Goal: Task Accomplishment & Management: Manage account settings

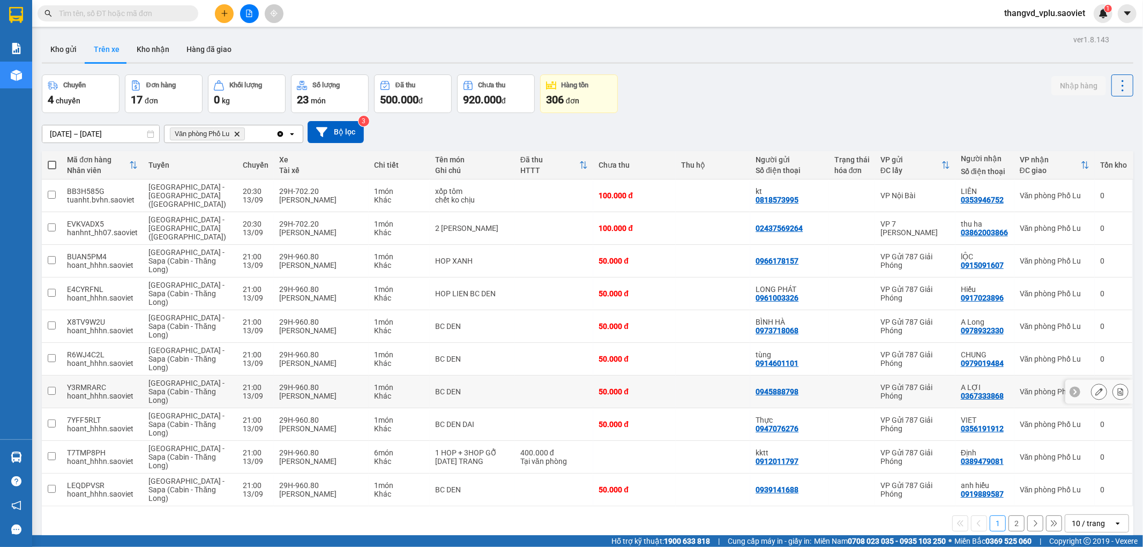
scroll to position [49, 0]
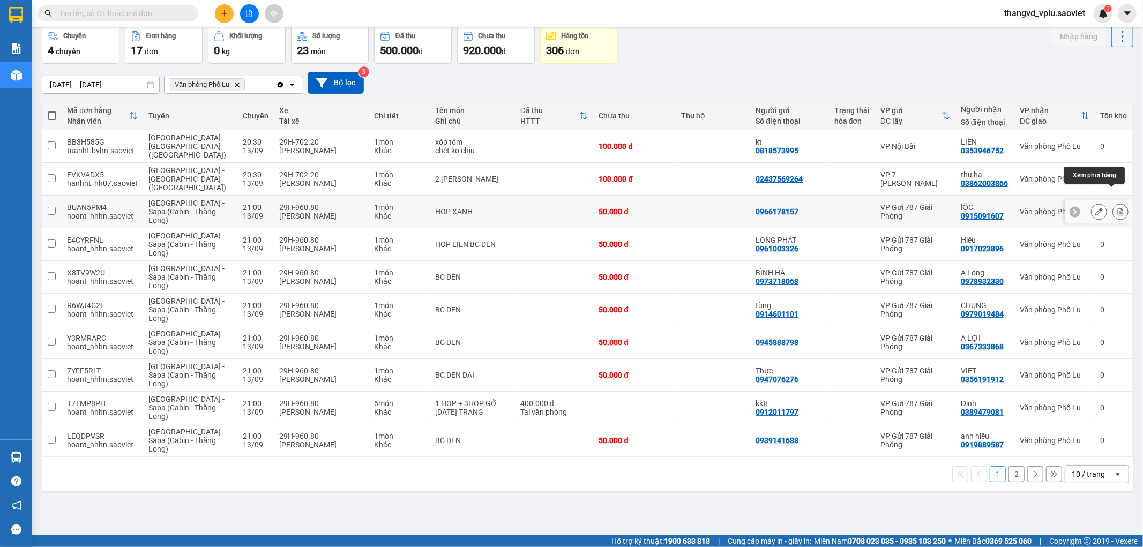
click at [1116, 203] on button at bounding box center [1120, 212] width 15 height 19
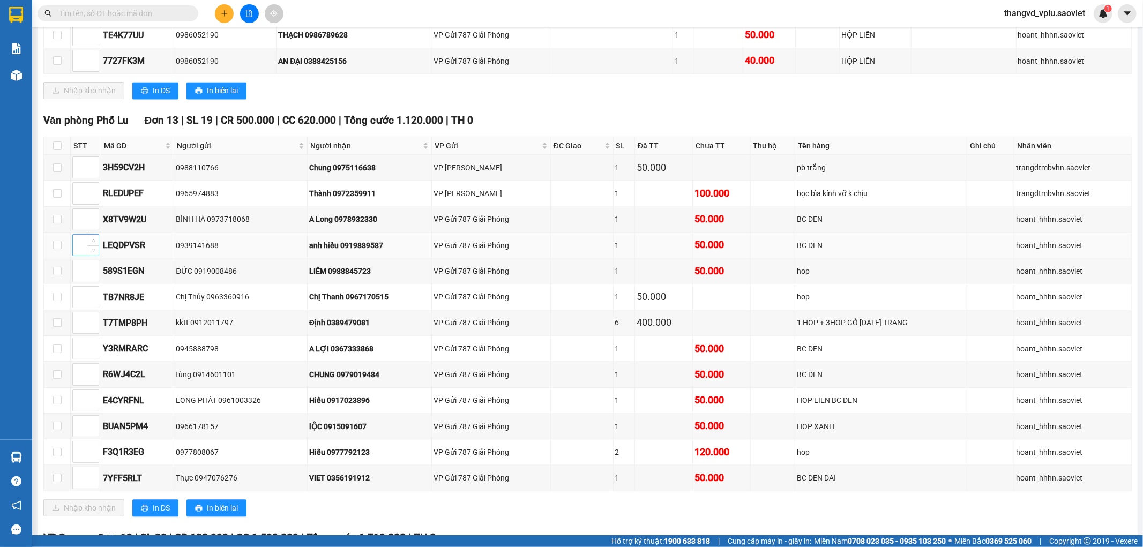
scroll to position [1846, 0]
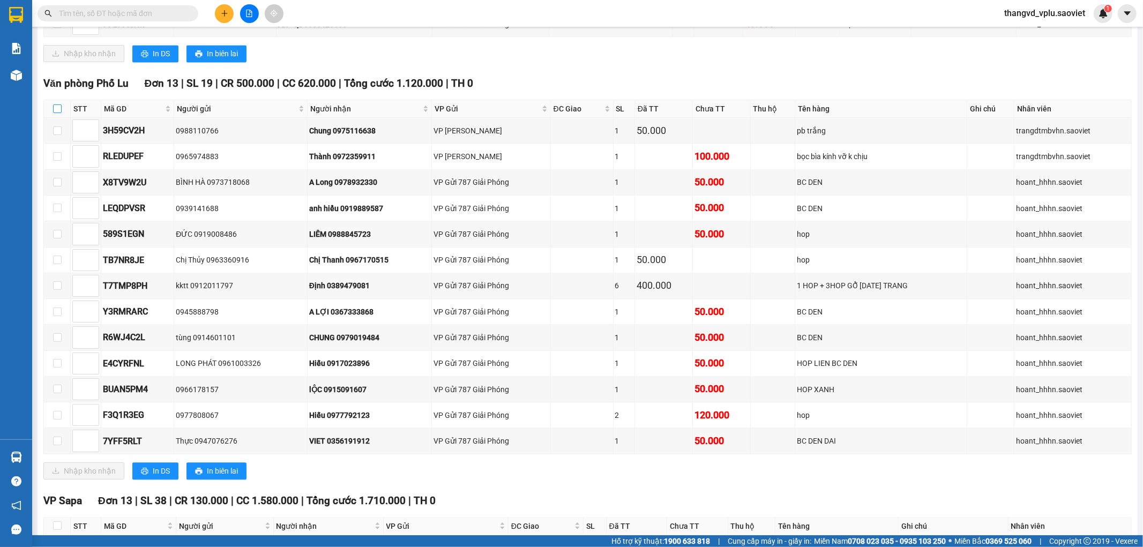
click at [56, 113] on input "checkbox" at bounding box center [57, 109] width 9 height 9
checkbox input "true"
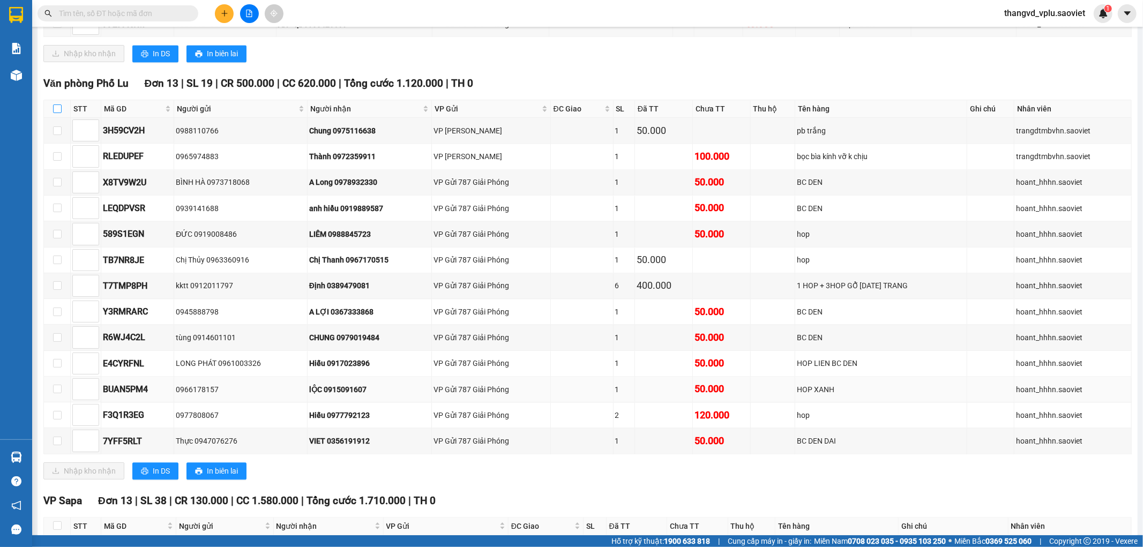
checkbox input "true"
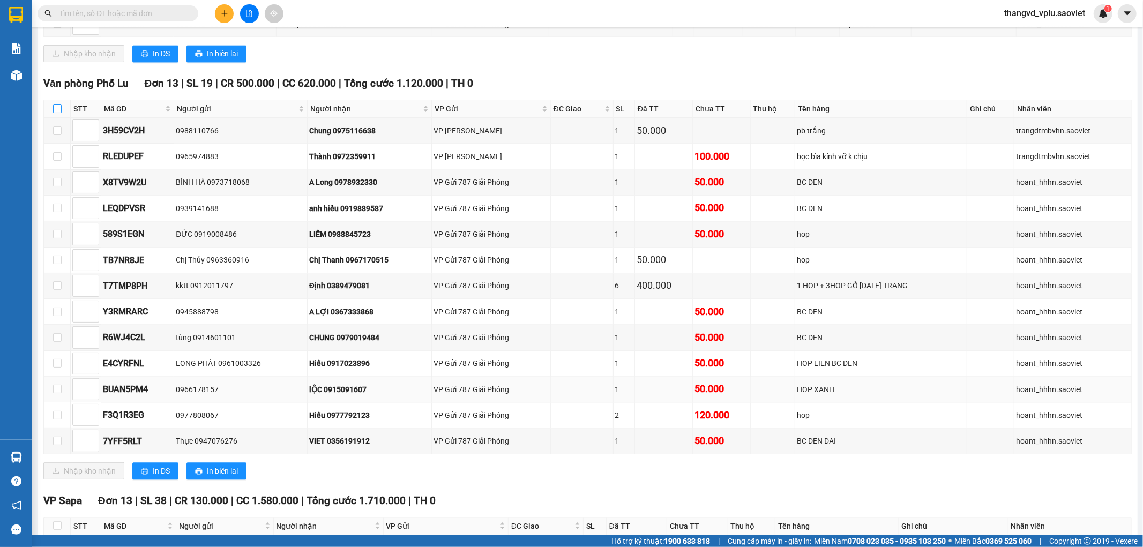
checkbox input "true"
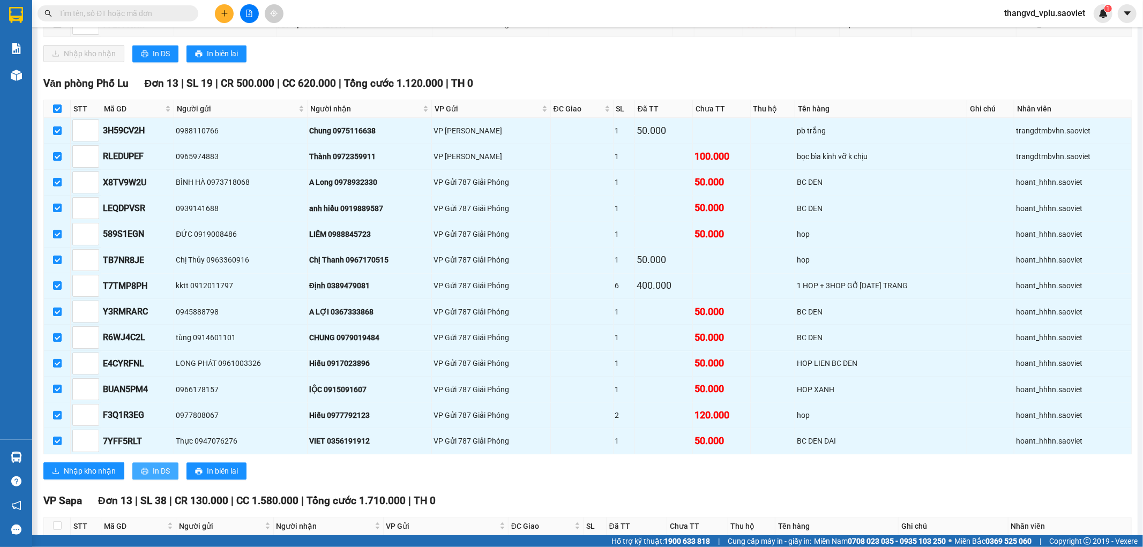
click at [149, 480] on button "In DS" at bounding box center [155, 471] width 46 height 17
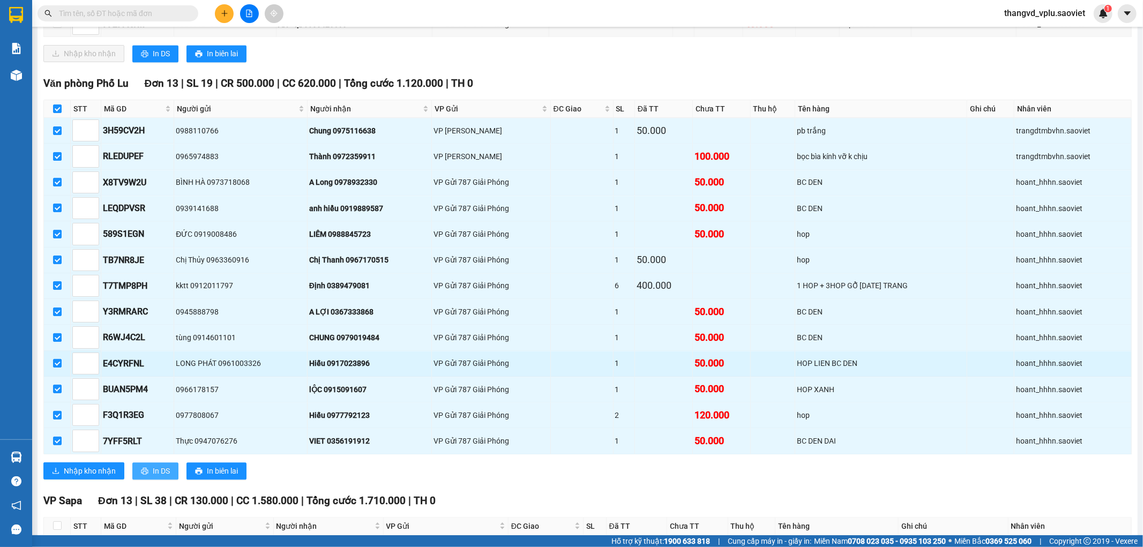
scroll to position [0, 0]
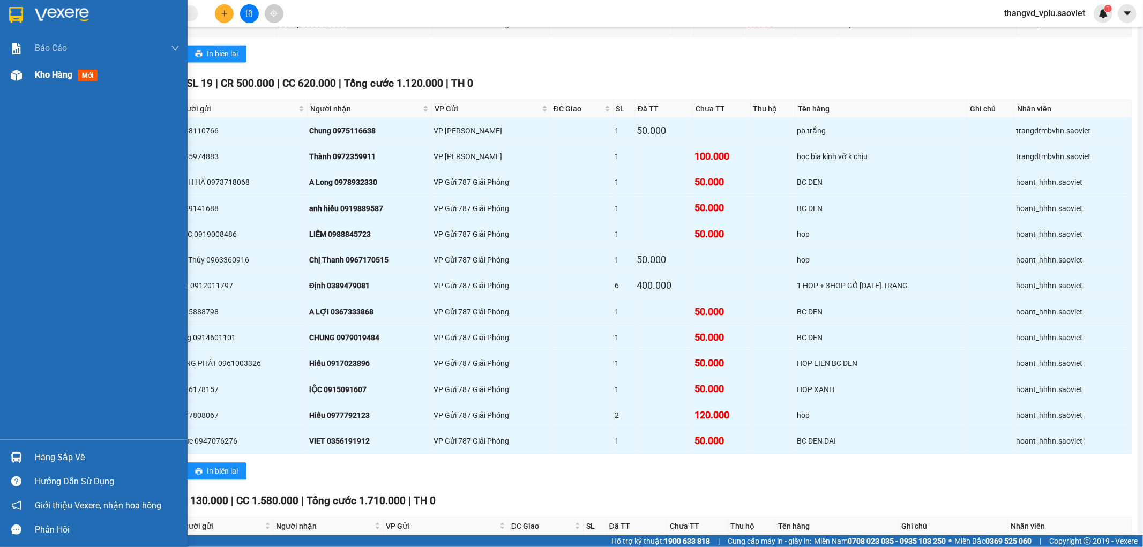
click at [66, 74] on span "Kho hàng" at bounding box center [54, 75] width 38 height 10
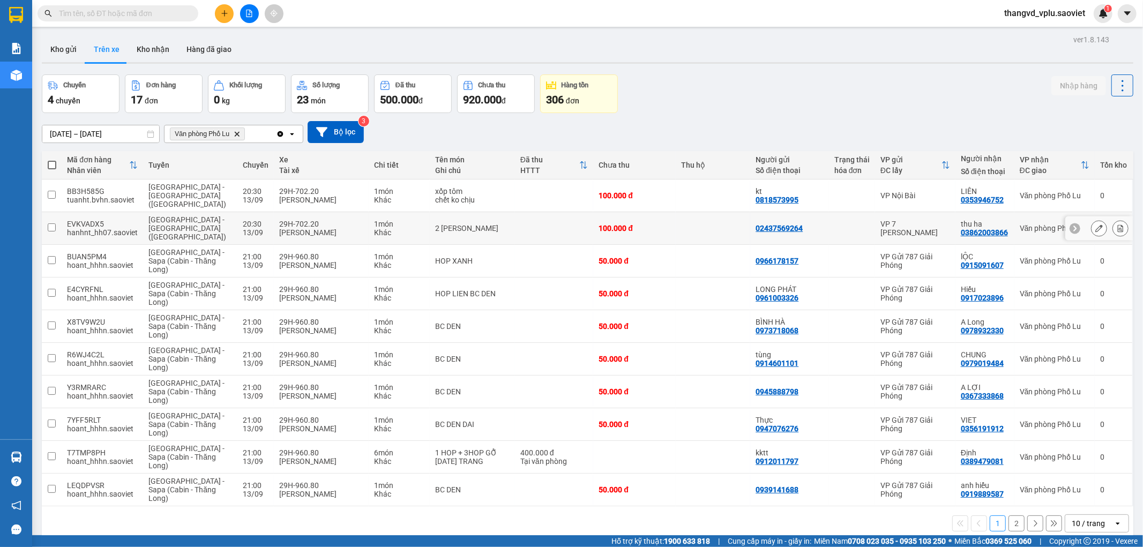
click at [1118, 225] on icon at bounding box center [1121, 229] width 6 height 8
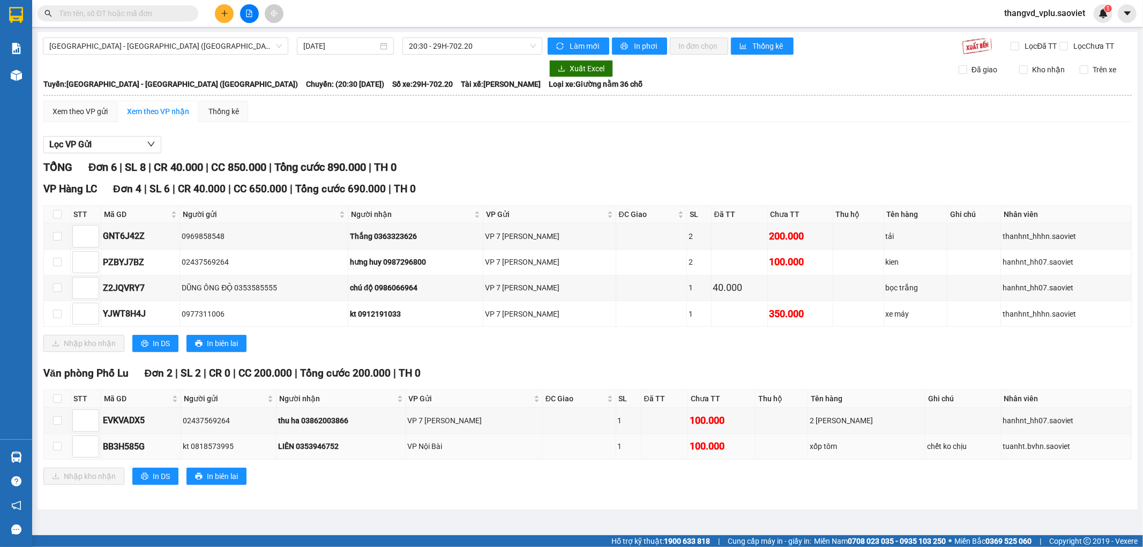
drag, startPoint x: 548, startPoint y: 447, endPoint x: 329, endPoint y: 444, distance: 219.3
click at [541, 447] on div "VP Nội Bài" at bounding box center [474, 447] width 133 height 12
drag, startPoint x: 56, startPoint y: 425, endPoint x: 56, endPoint y: 447, distance: 22.0
click at [56, 425] on input "checkbox" at bounding box center [57, 421] width 9 height 9
checkbox input "true"
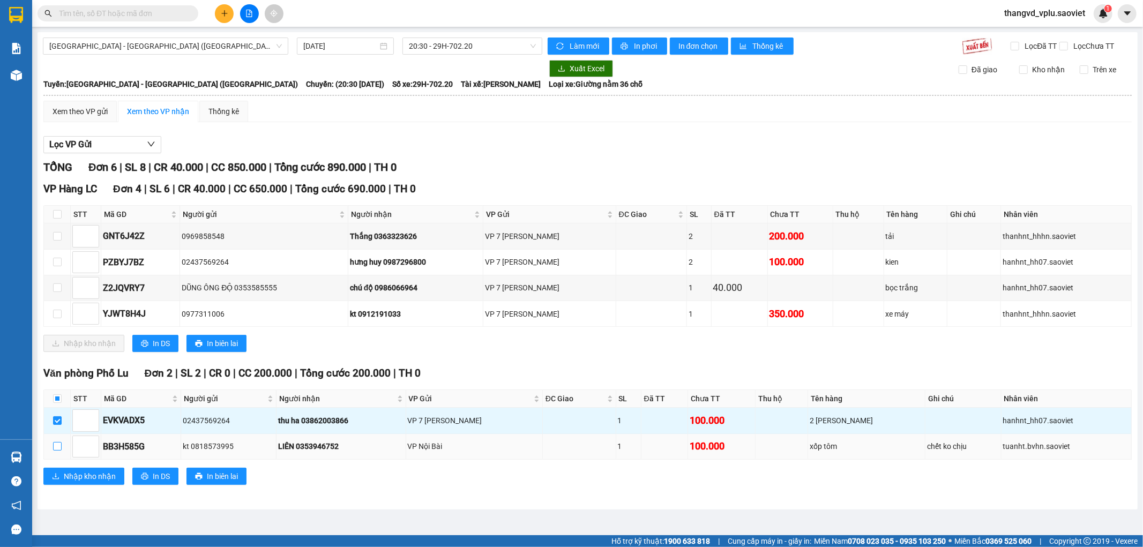
click at [56, 447] on input "checkbox" at bounding box center [57, 446] width 9 height 9
checkbox input "true"
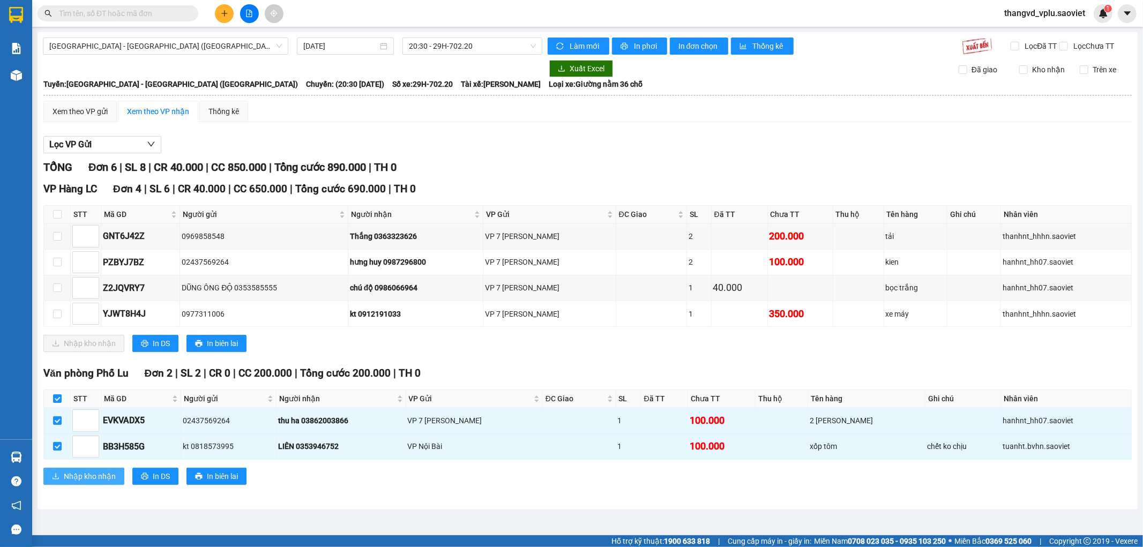
click at [80, 476] on span "Nhập kho nhận" at bounding box center [90, 477] width 52 height 12
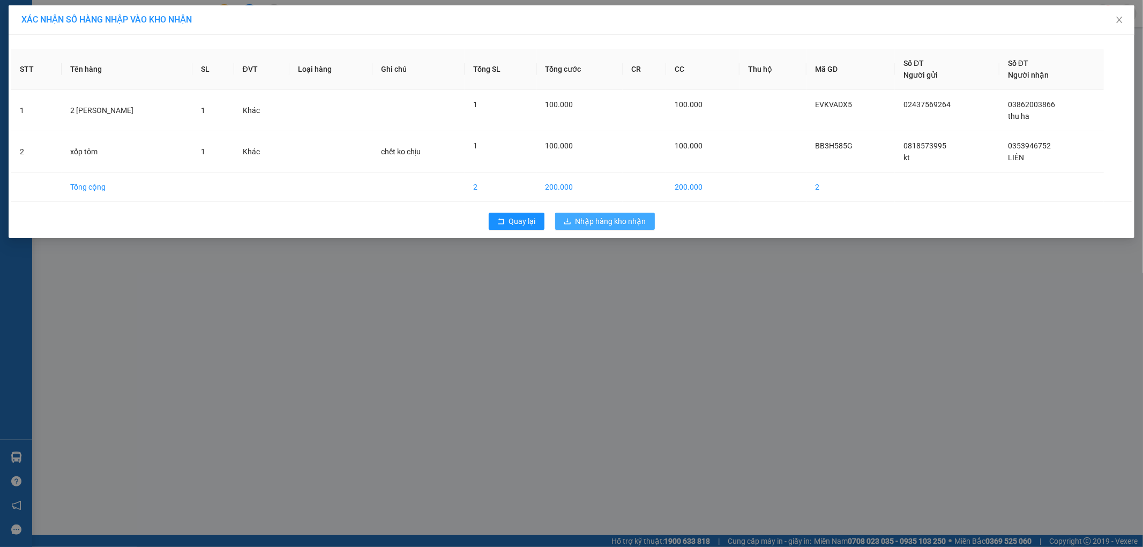
click at [612, 216] on span "Nhập hàng kho nhận" at bounding box center [611, 222] width 71 height 12
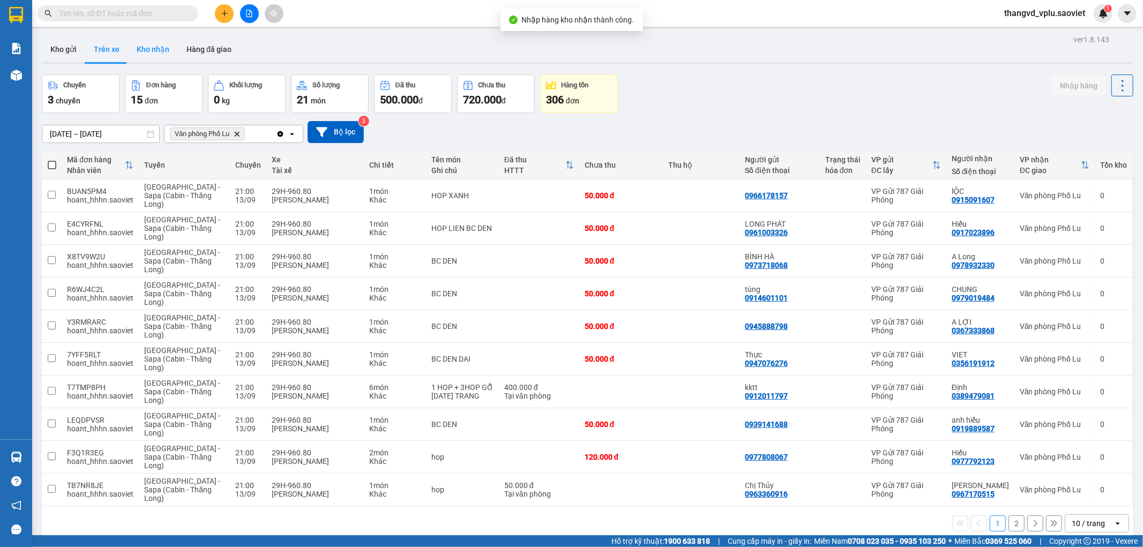
click at [148, 50] on button "Kho nhận" at bounding box center [153, 49] width 50 height 26
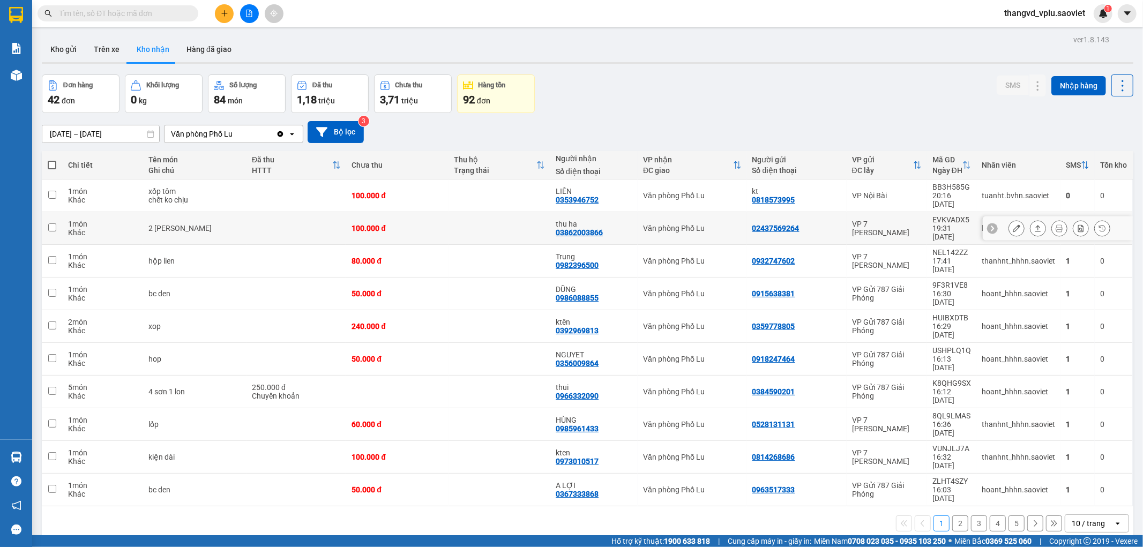
click at [247, 212] on td at bounding box center [297, 228] width 100 height 33
checkbox input "true"
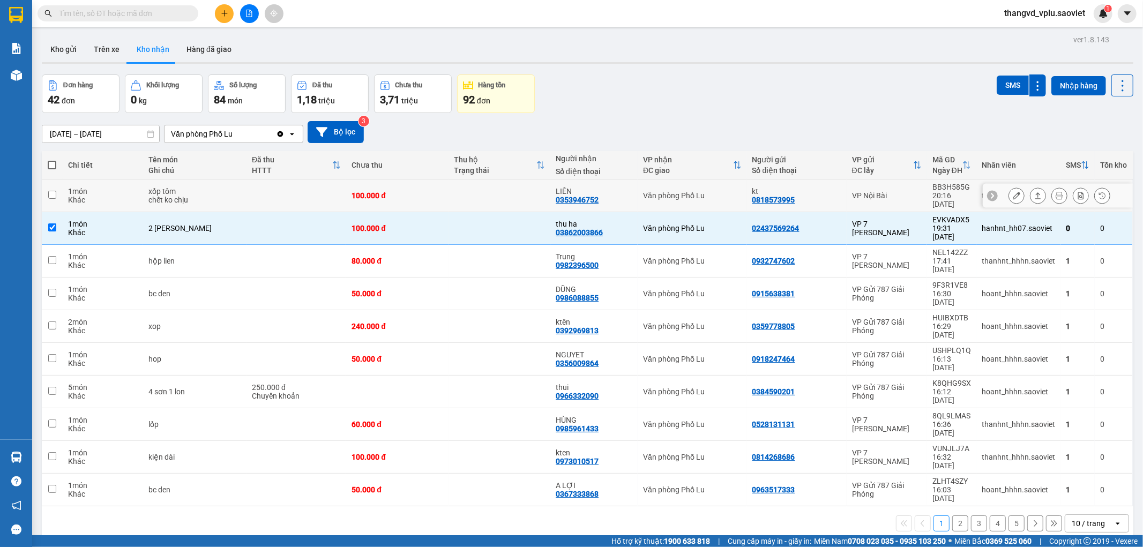
click at [234, 196] on td "xốp tôm chết ko chịu" at bounding box center [194, 196] width 103 height 33
checkbox input "true"
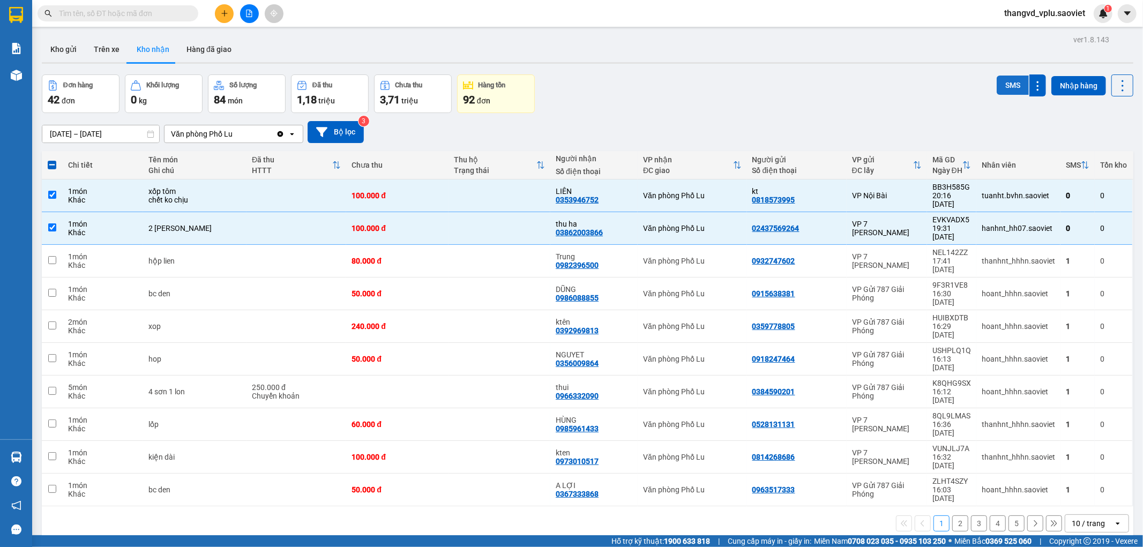
click at [997, 78] on button "SMS" at bounding box center [1013, 85] width 32 height 19
click at [259, 213] on td at bounding box center [297, 228] width 100 height 33
checkbox input "false"
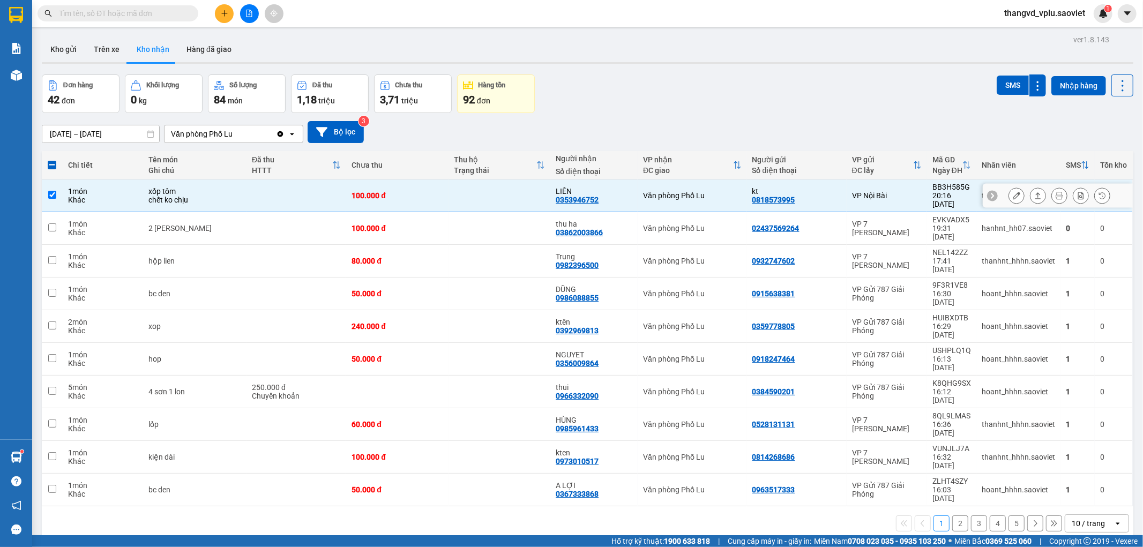
click at [255, 192] on td at bounding box center [297, 196] width 100 height 33
checkbox input "false"
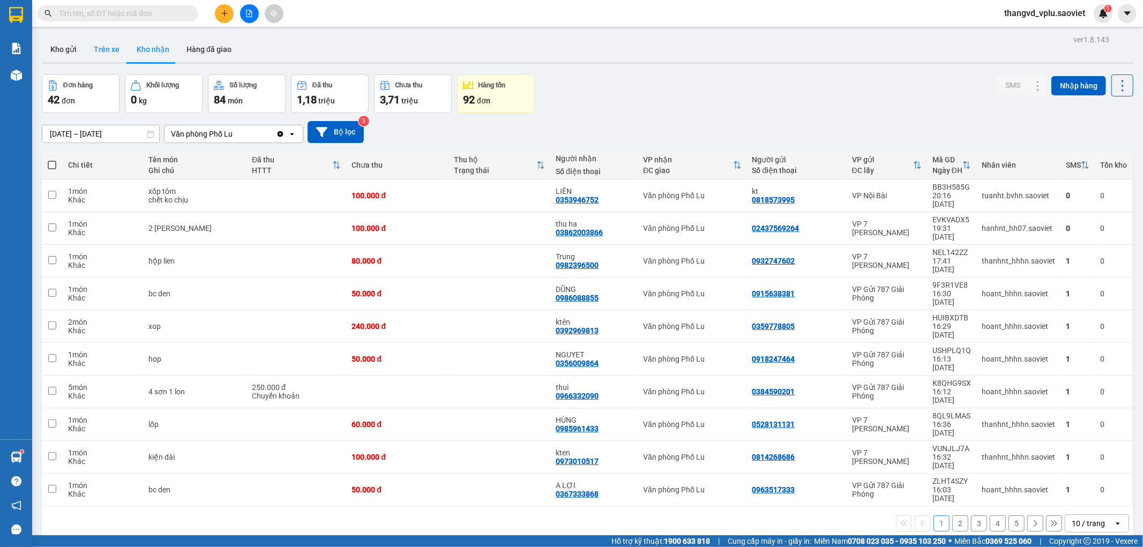
click at [114, 50] on button "Trên xe" at bounding box center [106, 49] width 43 height 26
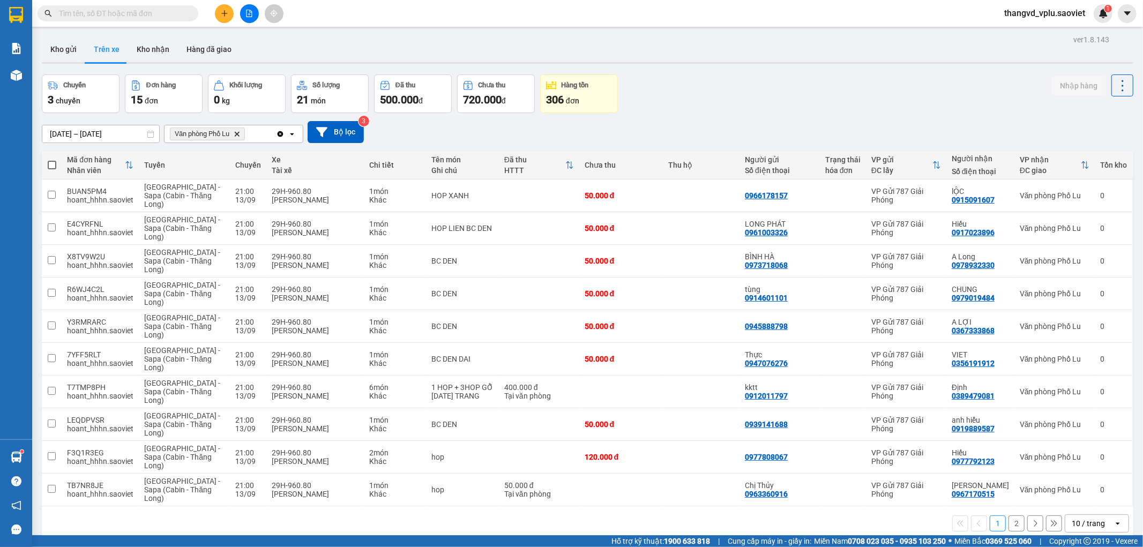
click at [1009, 522] on button "2" at bounding box center [1017, 524] width 16 height 16
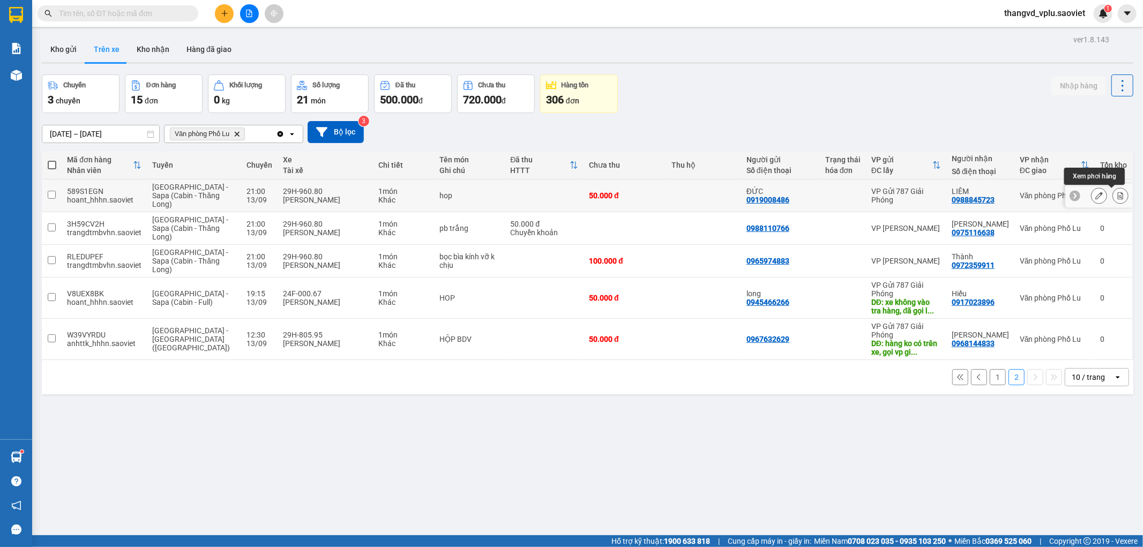
click at [1117, 195] on icon at bounding box center [1121, 196] width 8 height 8
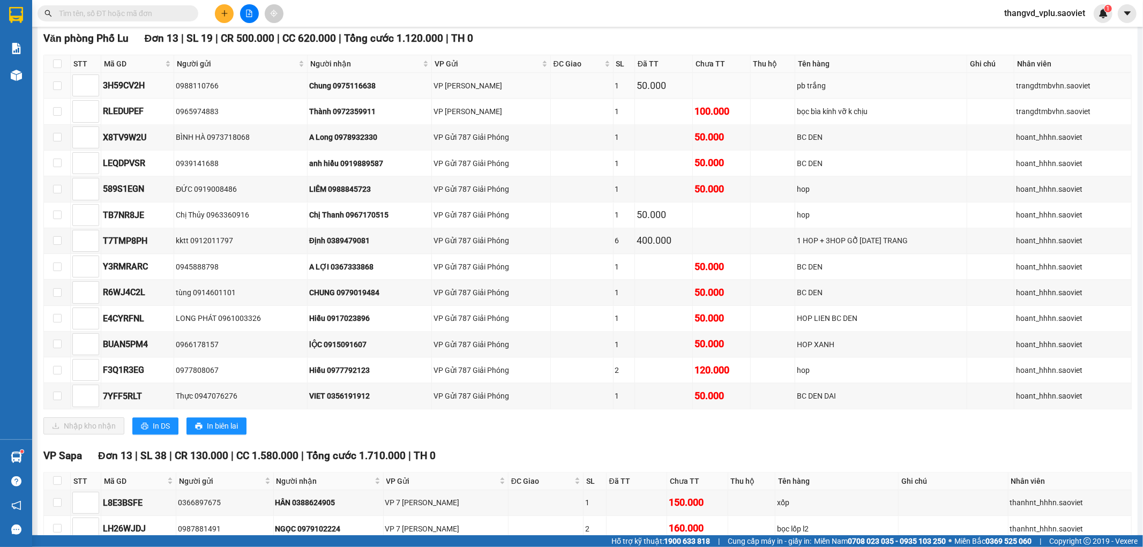
scroll to position [1784, 0]
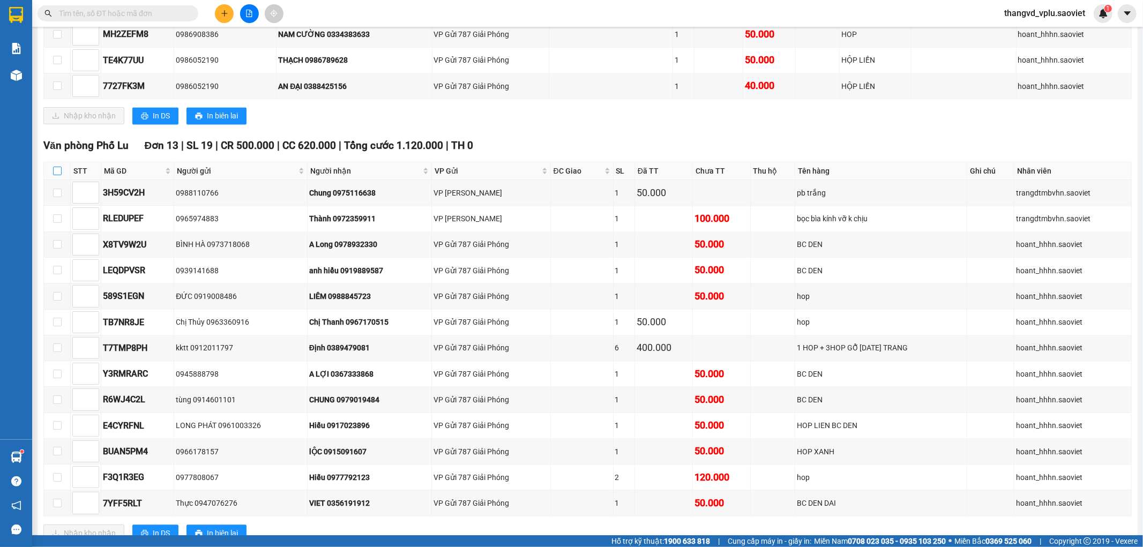
click at [59, 175] on input "checkbox" at bounding box center [57, 171] width 9 height 9
checkbox input "true"
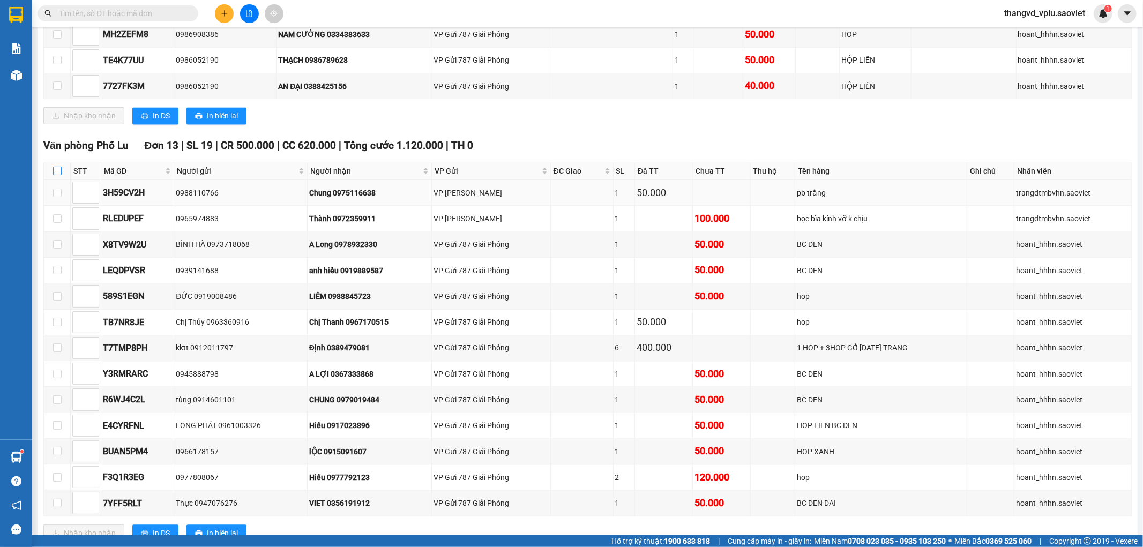
checkbox input "true"
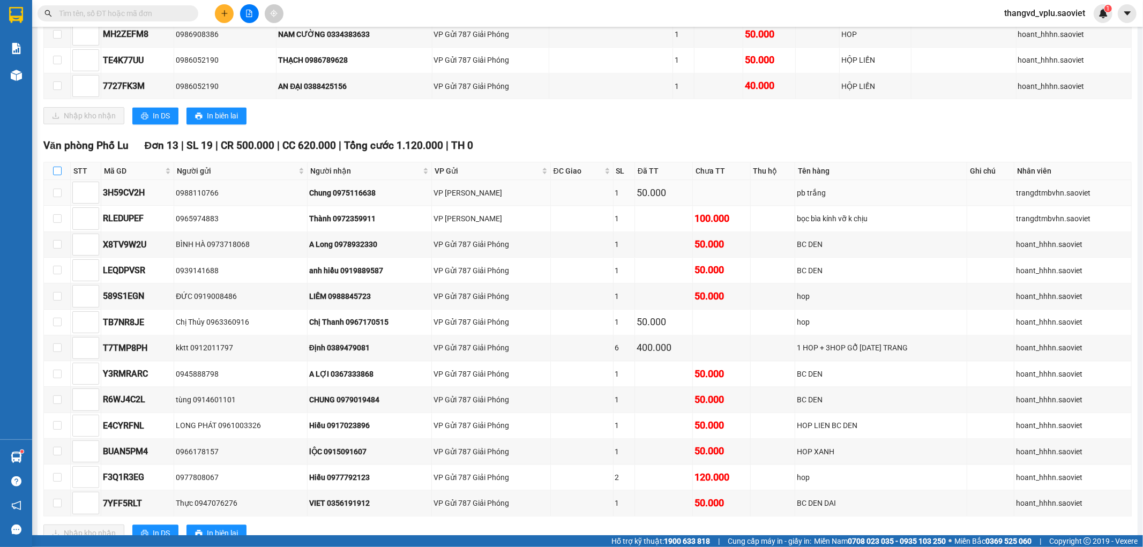
checkbox input "true"
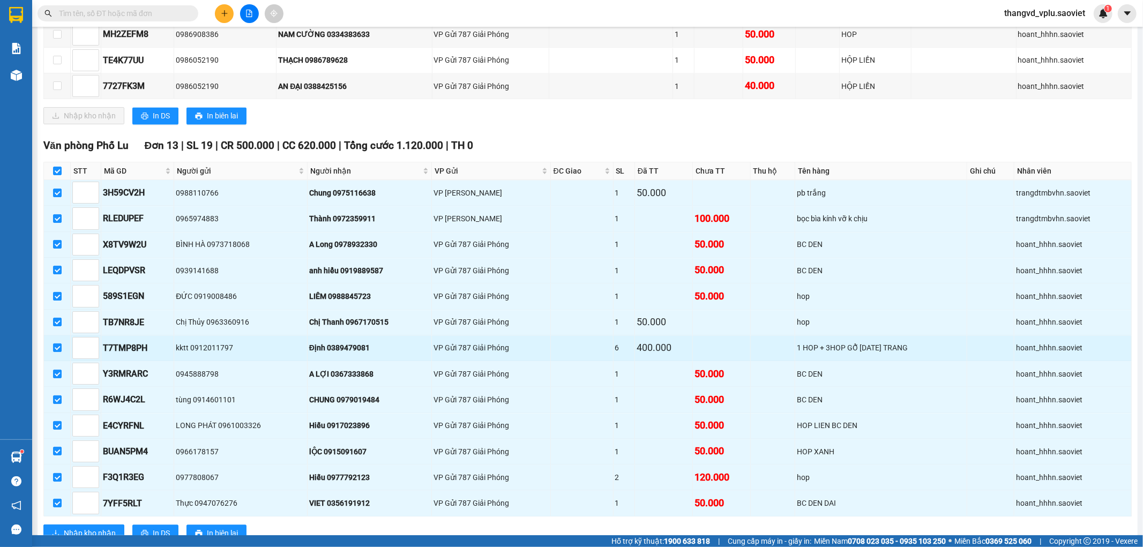
scroll to position [1904, 0]
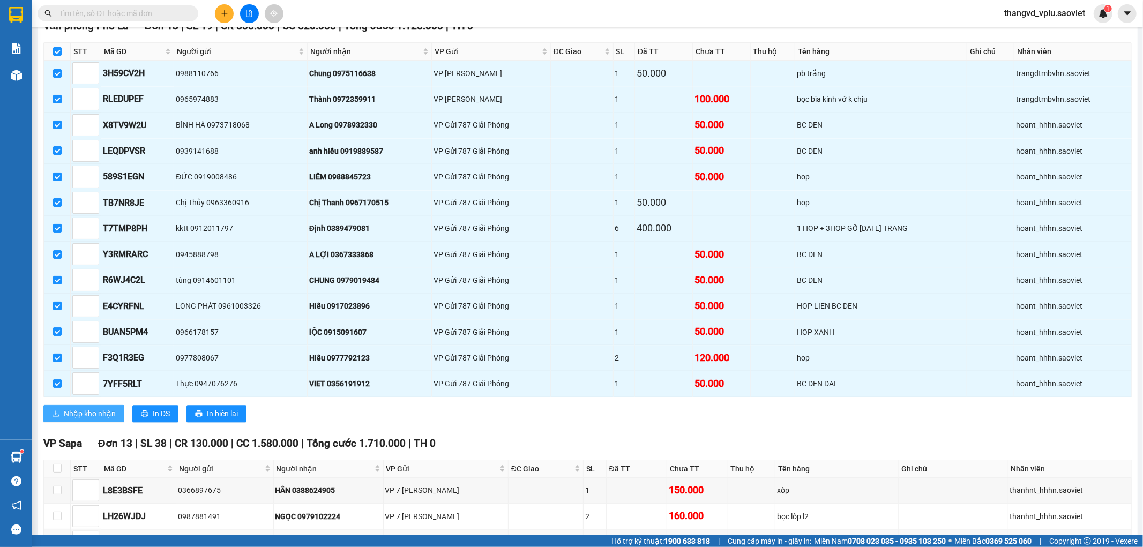
click at [95, 420] on span "Nhập kho nhận" at bounding box center [90, 414] width 52 height 12
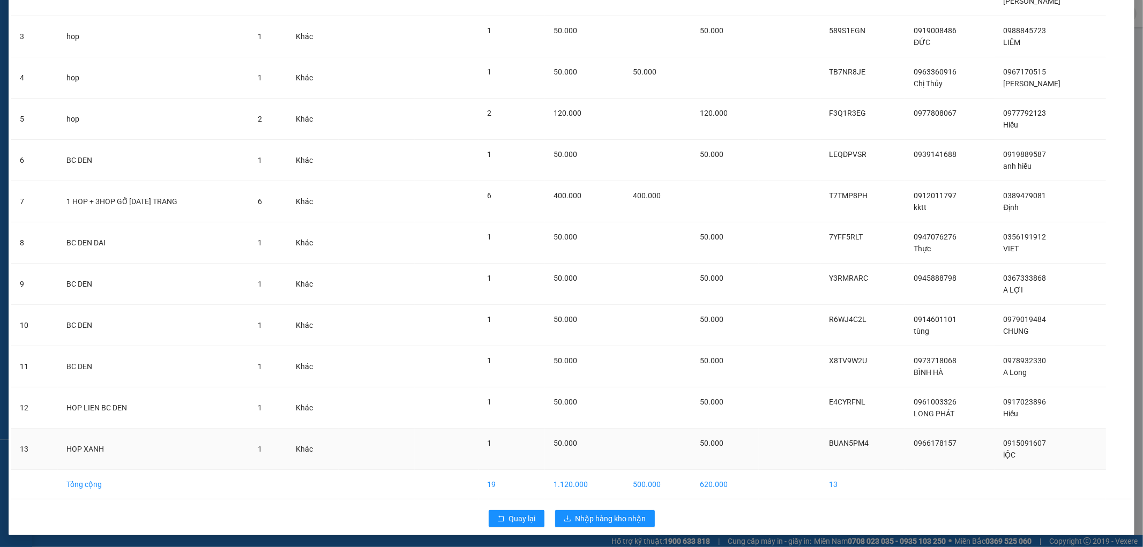
scroll to position [158, 0]
click at [604, 515] on span "Nhập hàng kho nhận" at bounding box center [611, 518] width 71 height 12
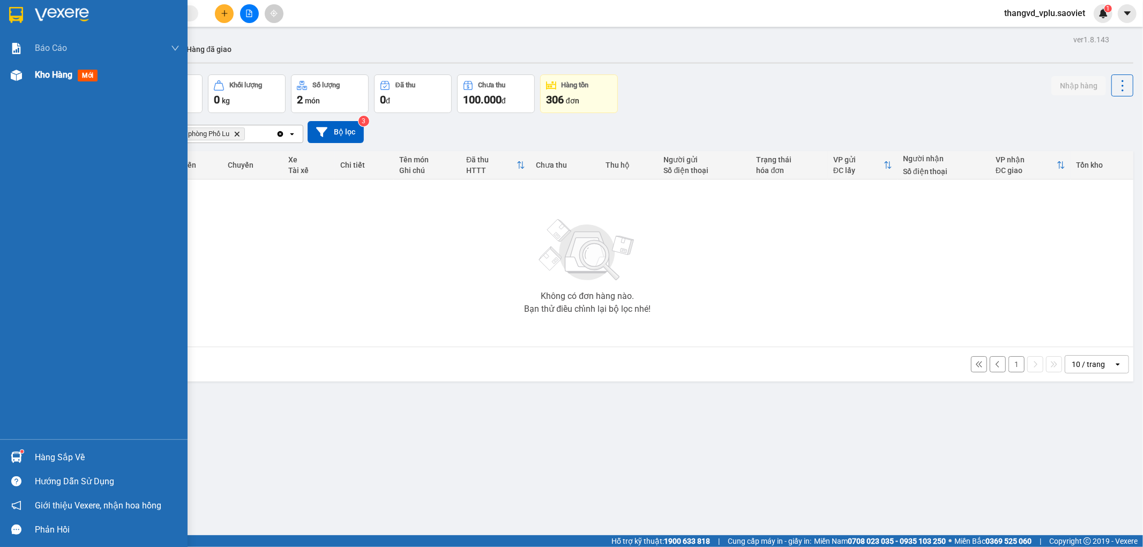
click at [68, 76] on span "Kho hàng" at bounding box center [54, 75] width 38 height 10
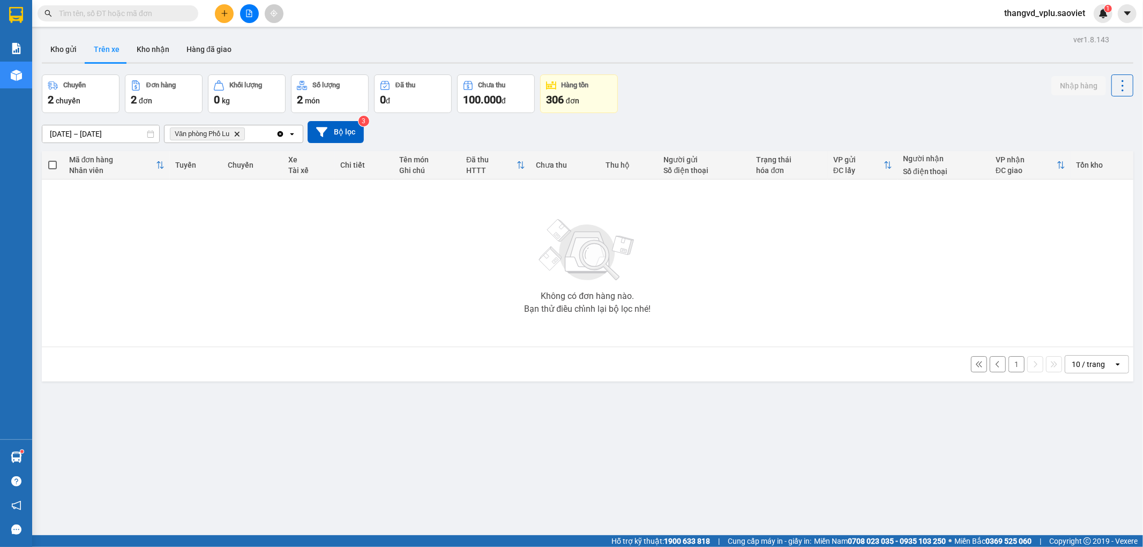
click at [1009, 361] on button "1" at bounding box center [1017, 365] width 16 height 16
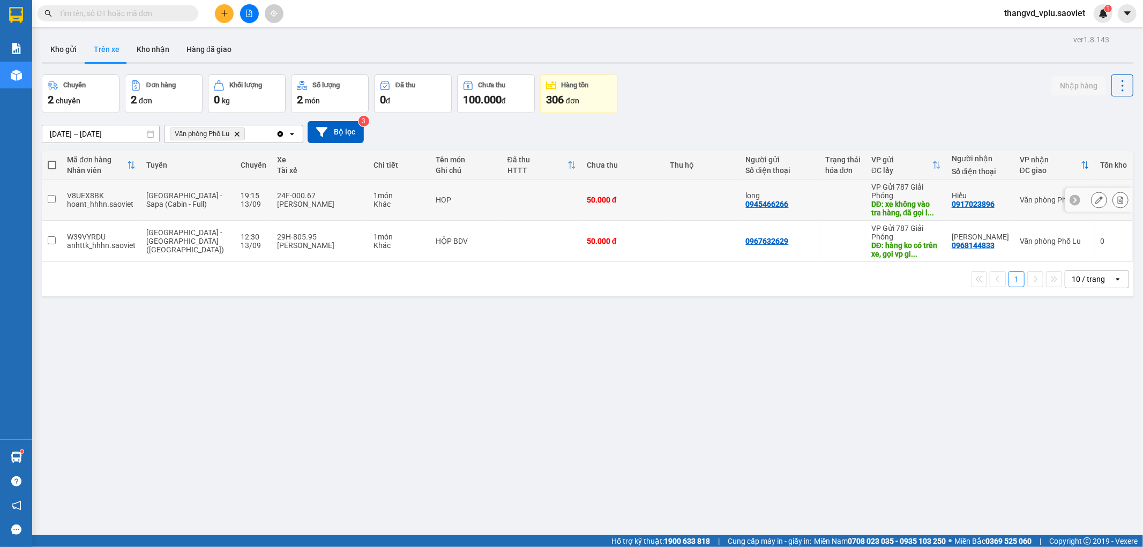
click at [667, 203] on td at bounding box center [703, 200] width 76 height 41
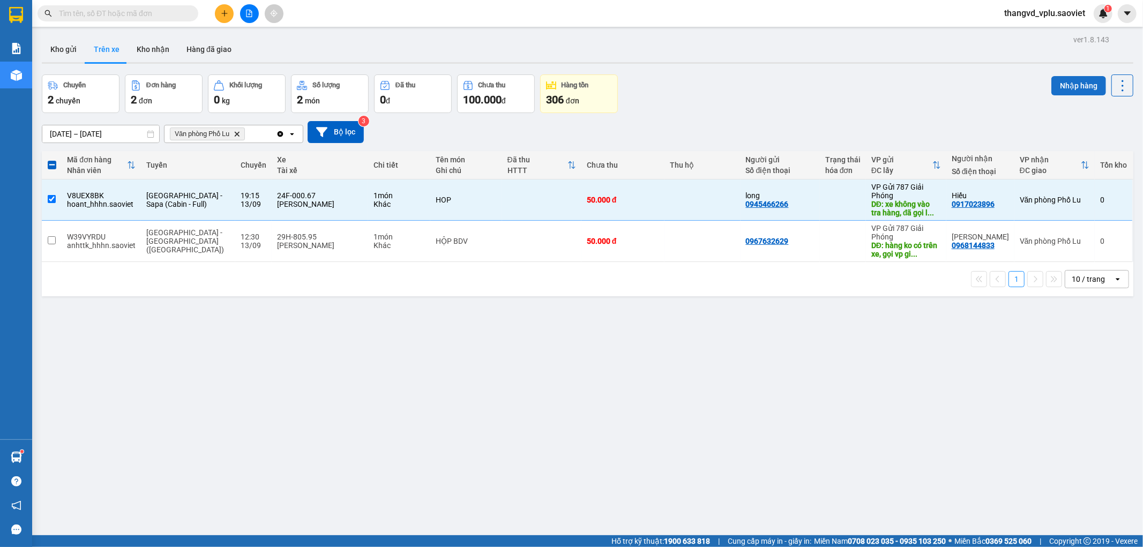
click at [1070, 81] on button "Nhập hàng" at bounding box center [1079, 85] width 55 height 19
checkbox input "false"
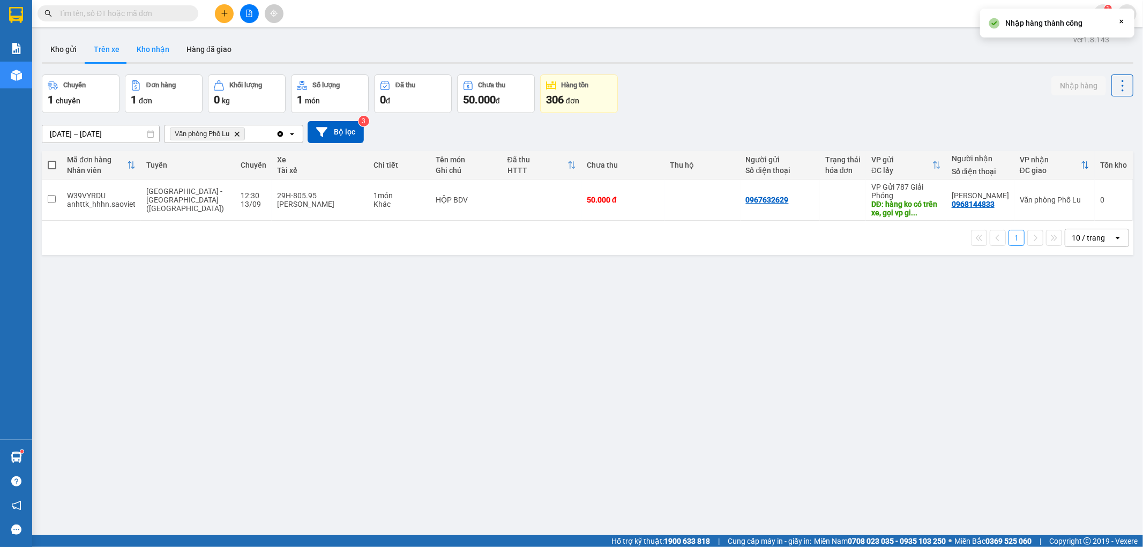
click at [148, 50] on button "Kho nhận" at bounding box center [153, 49] width 50 height 26
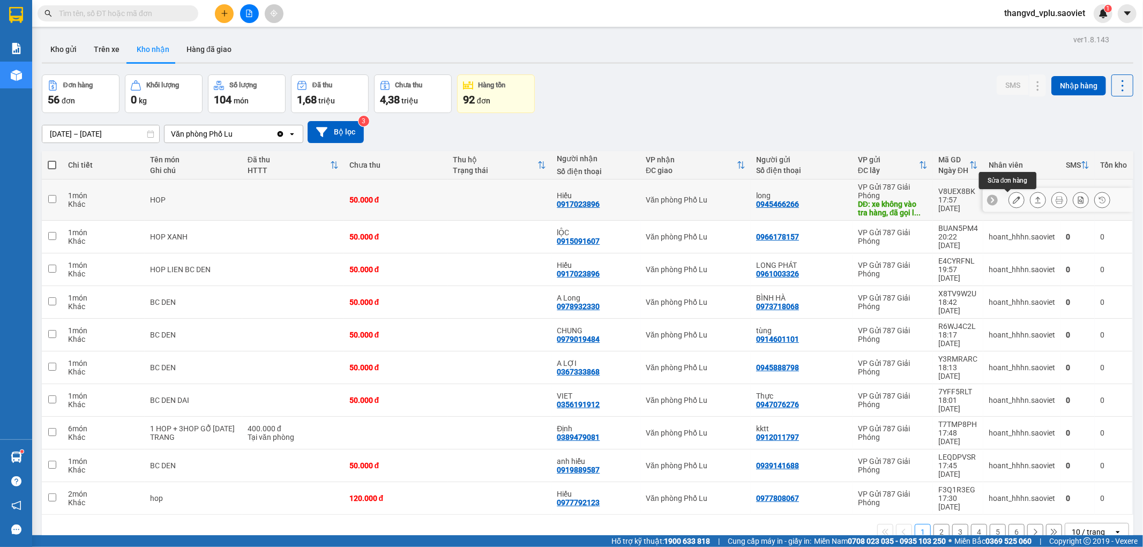
click at [1012, 197] on button at bounding box center [1016, 200] width 15 height 19
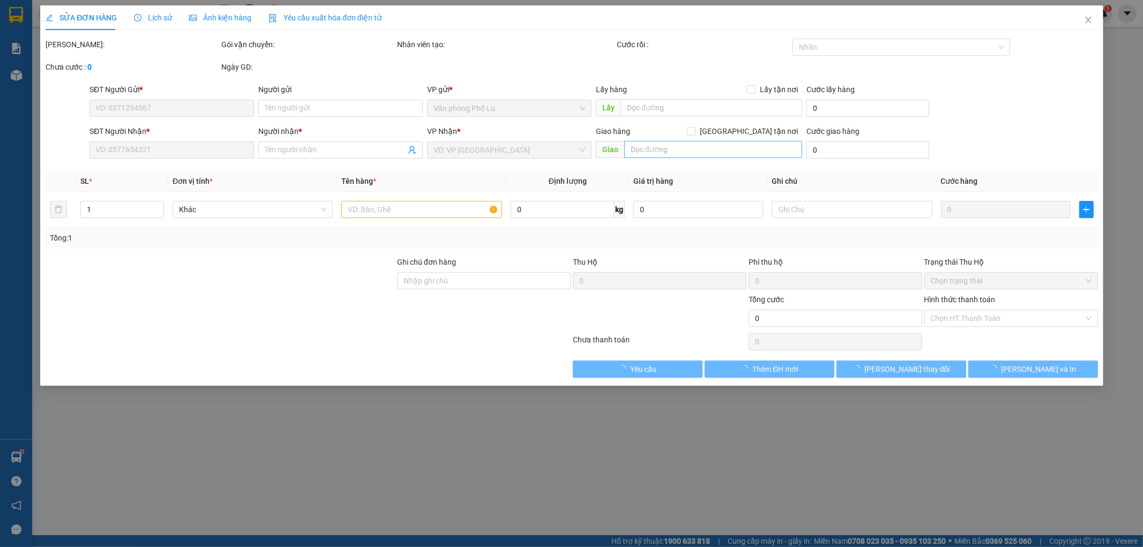
type input "0945466266"
type input "long"
type input "xe không vào tra hàng, đã gọi lái xe nhờ mai chuyển hàng xuống a"
type input "0917023896"
type input "Hiếu"
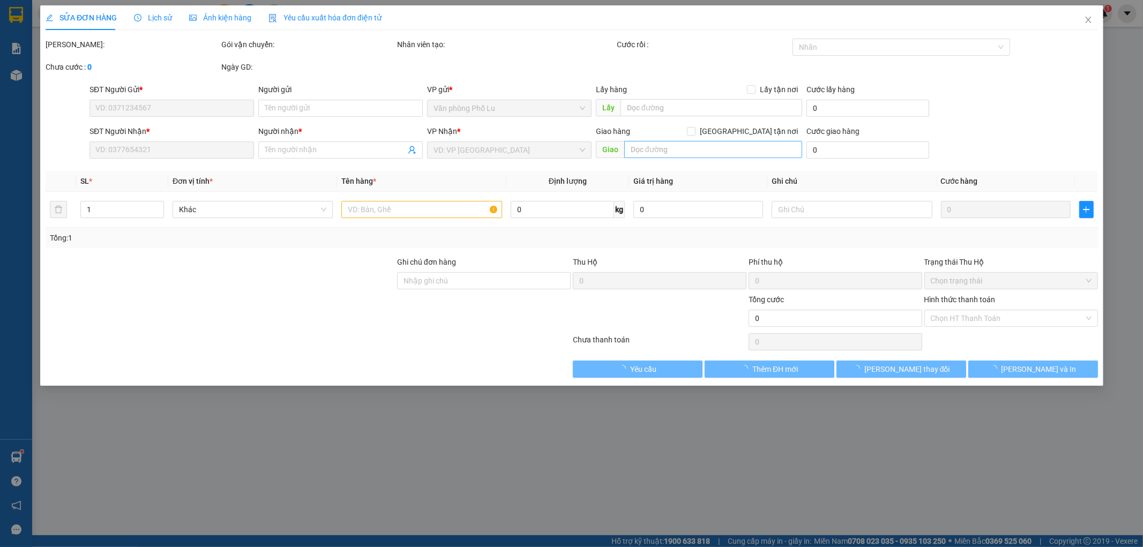
type input "50.000"
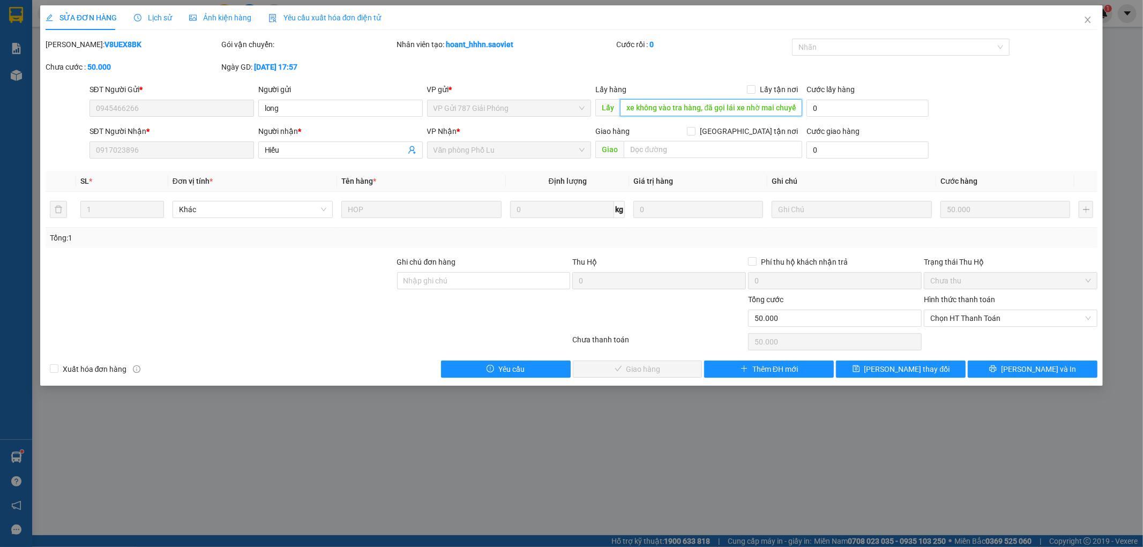
click at [703, 104] on input "xe không vào tra hàng, đã gọi lái xe nhờ mai chuyển hàng xuống a" at bounding box center [711, 107] width 182 height 17
click at [942, 368] on button "[PERSON_NAME] thay đổi" at bounding box center [901, 369] width 130 height 17
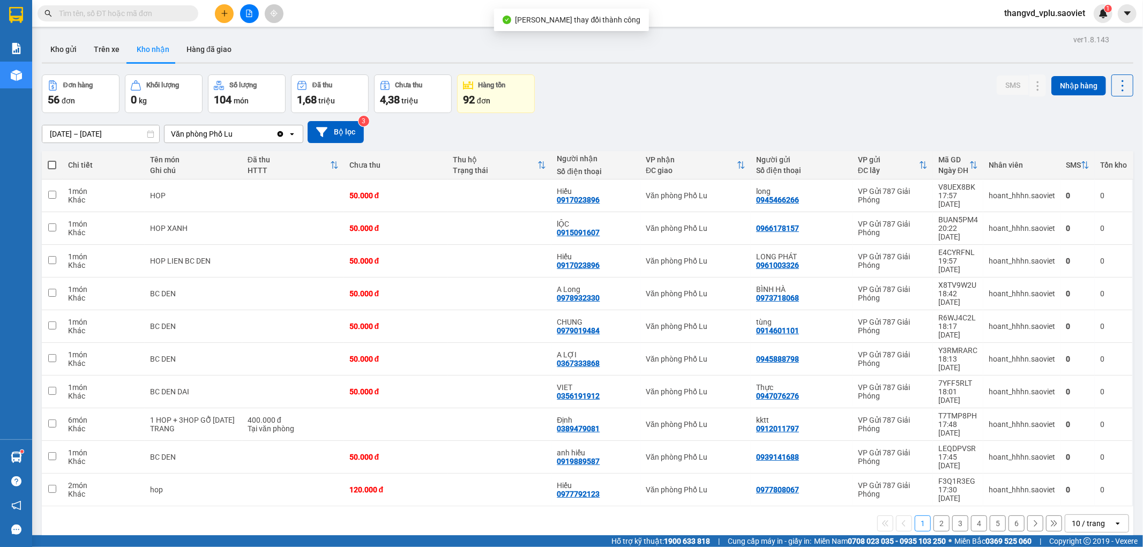
click at [53, 162] on span at bounding box center [52, 165] width 9 height 9
click at [52, 160] on input "checkbox" at bounding box center [52, 160] width 0 height 0
checkbox input "true"
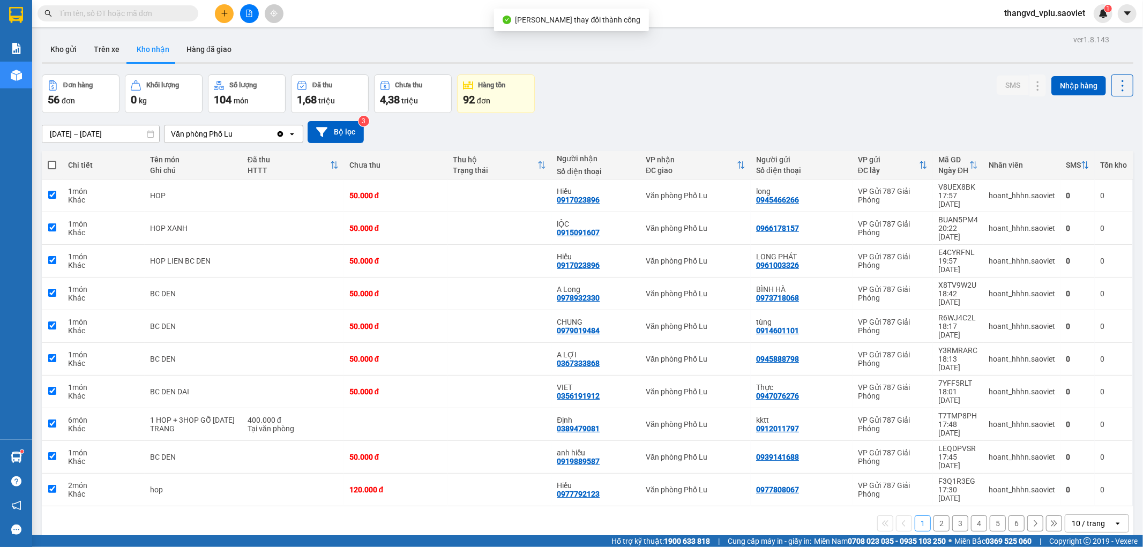
checkbox input "true"
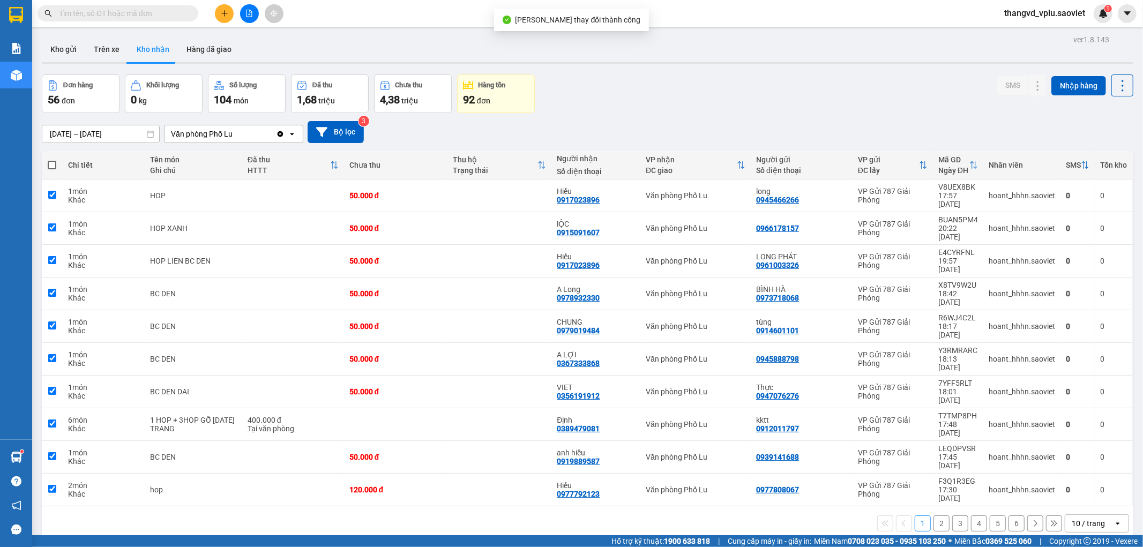
checkbox input "true"
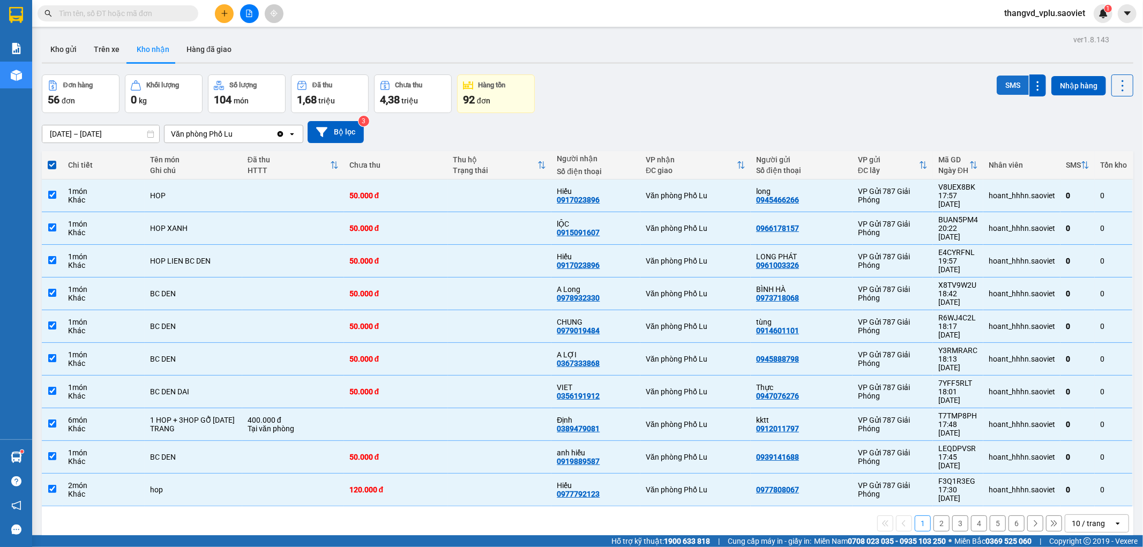
click at [1009, 86] on button "SMS" at bounding box center [1013, 85] width 32 height 19
click at [934, 516] on button "2" at bounding box center [942, 524] width 16 height 16
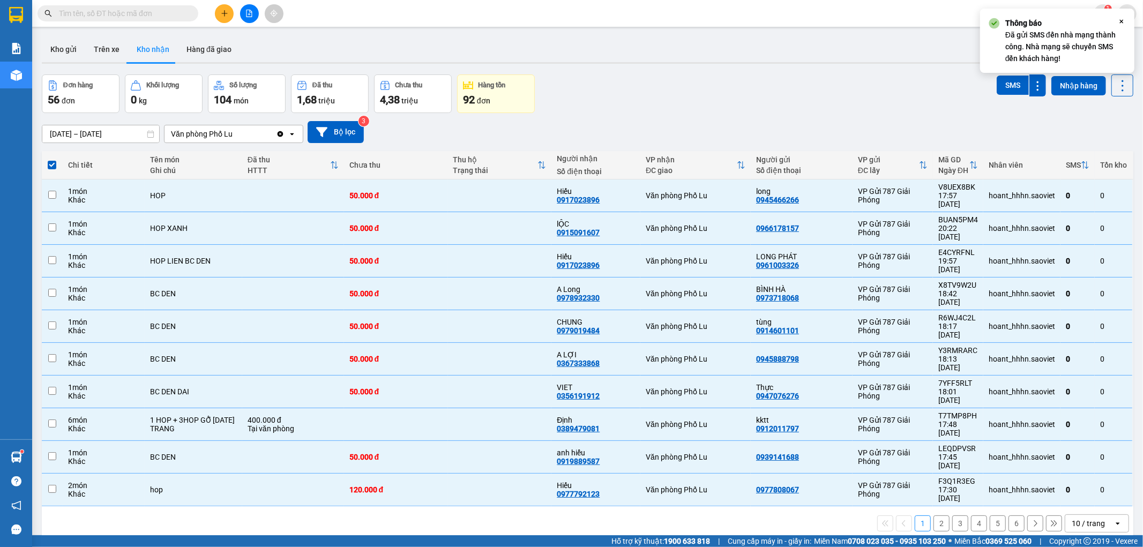
checkbox input "false"
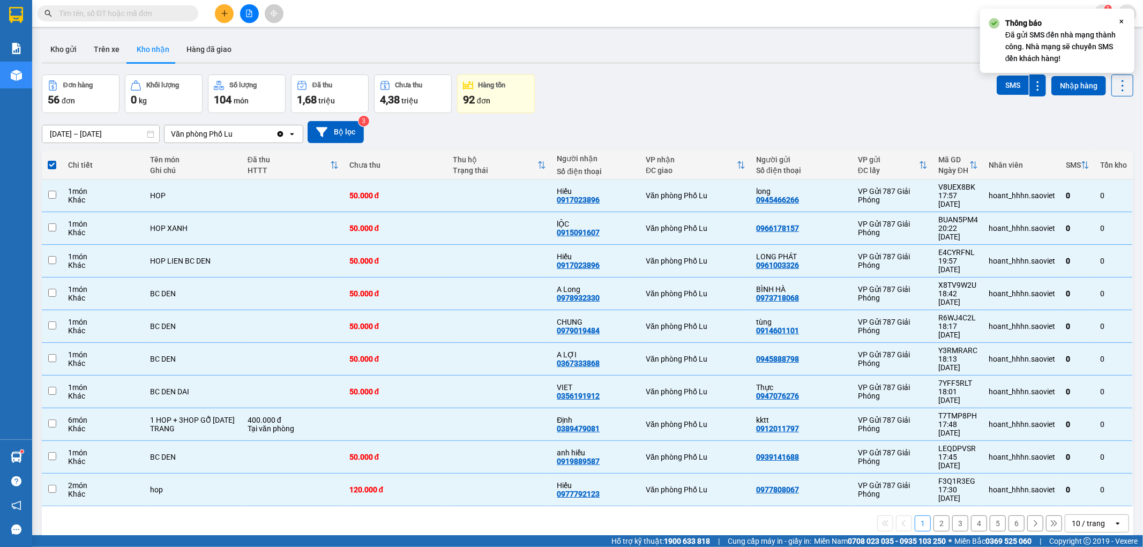
checkbox input "false"
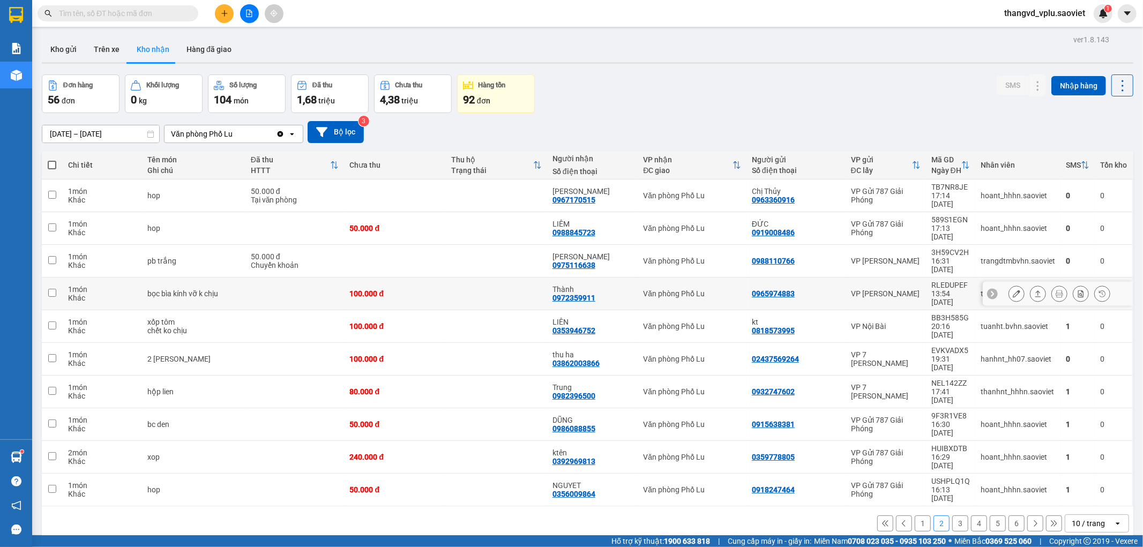
click at [188, 289] on div "bọc bìa kính vỡ k chịu" at bounding box center [193, 293] width 92 height 9
checkbox input "true"
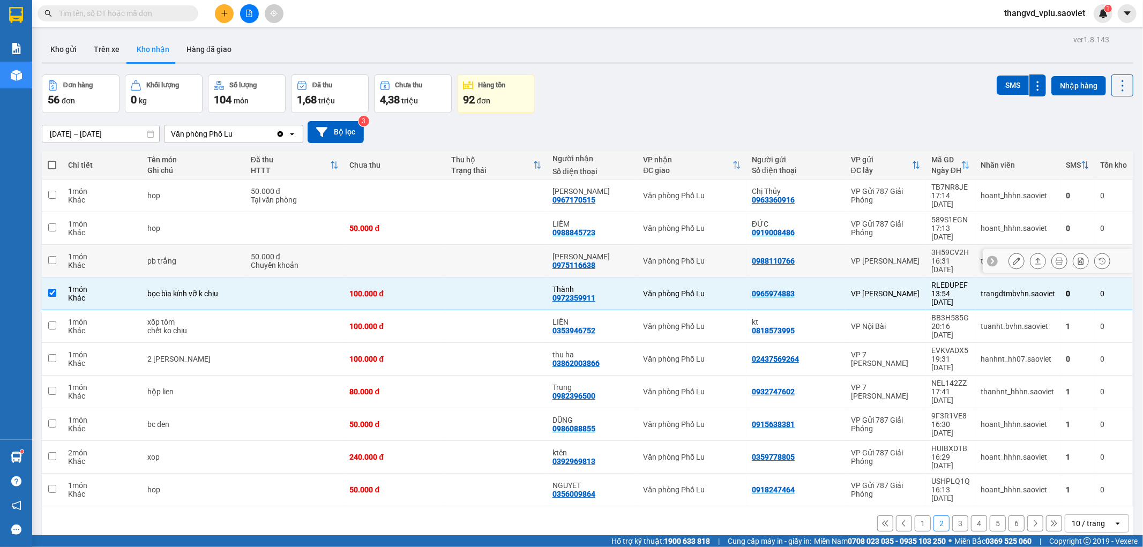
click at [191, 257] on div "pb trắng" at bounding box center [193, 261] width 92 height 9
checkbox input "true"
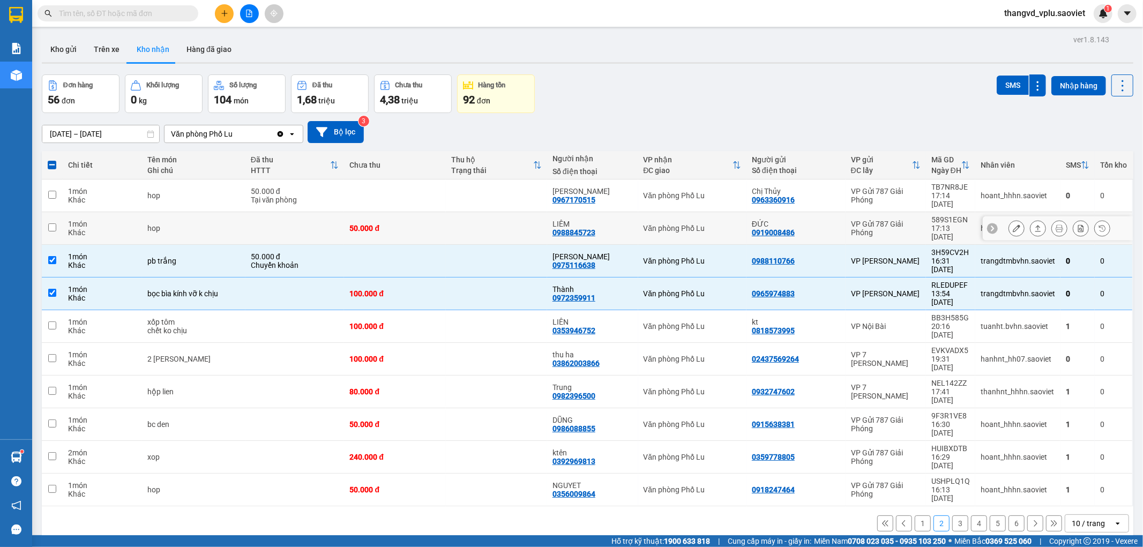
click at [185, 224] on div "hop" at bounding box center [193, 228] width 92 height 9
checkbox input "true"
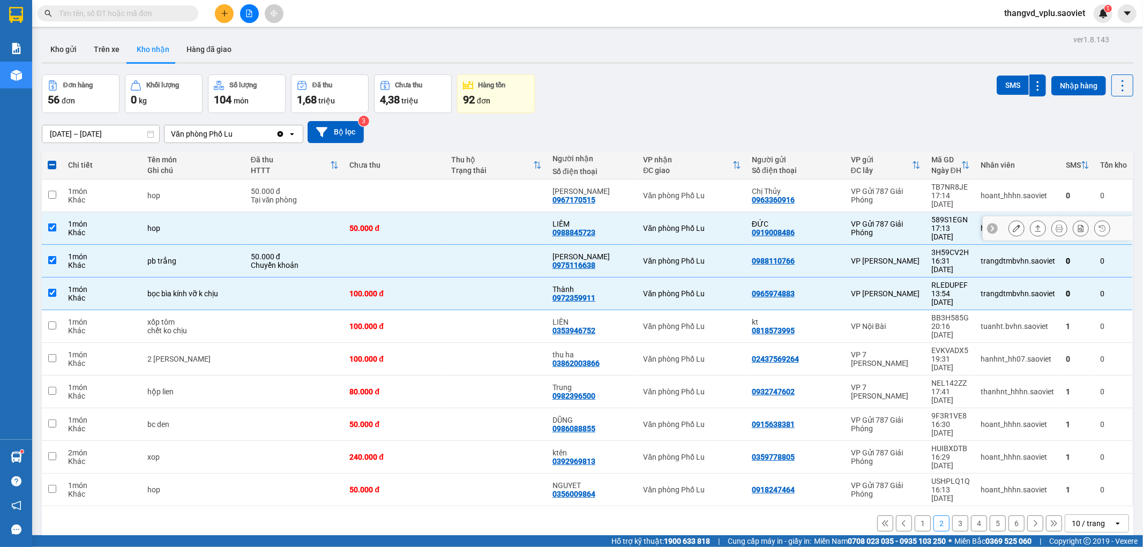
click at [185, 196] on td "hop" at bounding box center [193, 196] width 103 height 33
checkbox input "true"
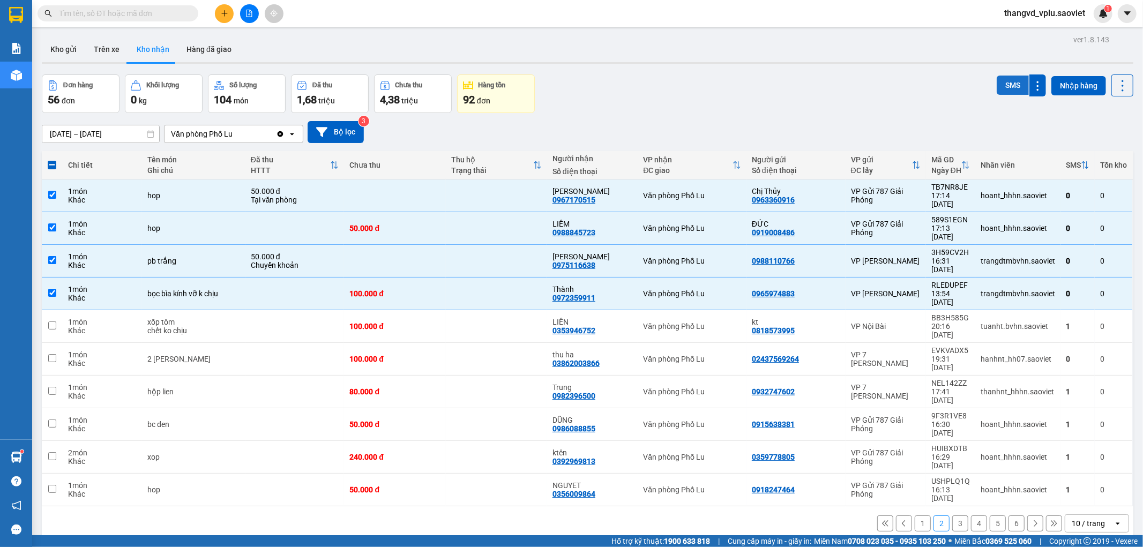
click at [1014, 83] on button "SMS" at bounding box center [1013, 85] width 32 height 19
